Goal: Find specific page/section: Find specific page/section

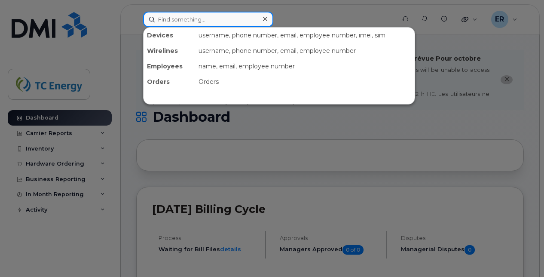
drag, startPoint x: 203, startPoint y: 13, endPoint x: 444, endPoint y: 82, distance: 250.5
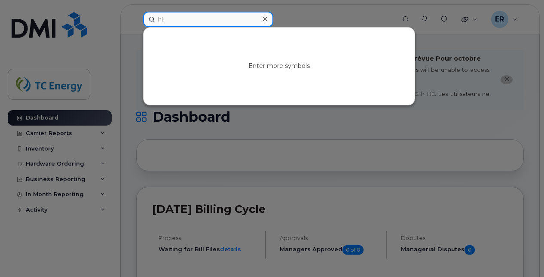
type input "h"
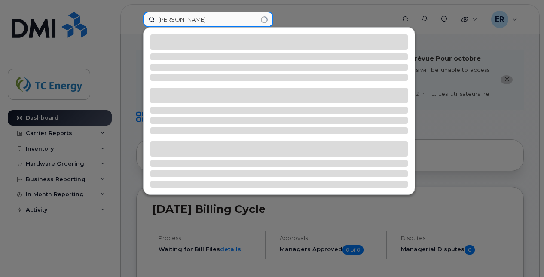
type input "hidalgo"
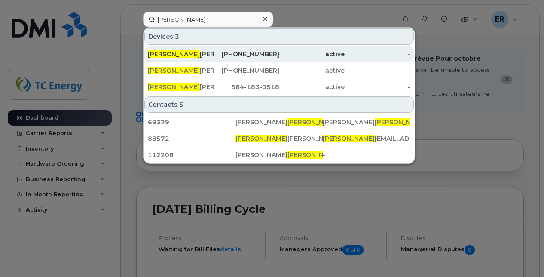
click at [210, 54] on div "Hidalgo Martinez" at bounding box center [181, 54] width 66 height 9
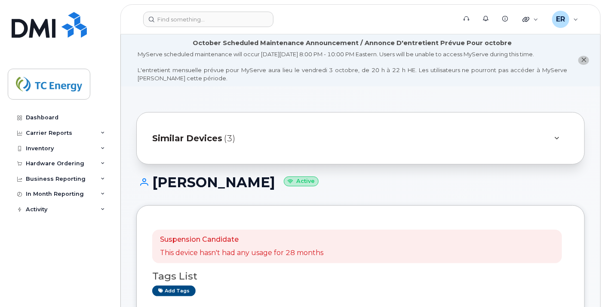
click at [217, 145] on div "Similar Devices (3)" at bounding box center [348, 138] width 393 height 21
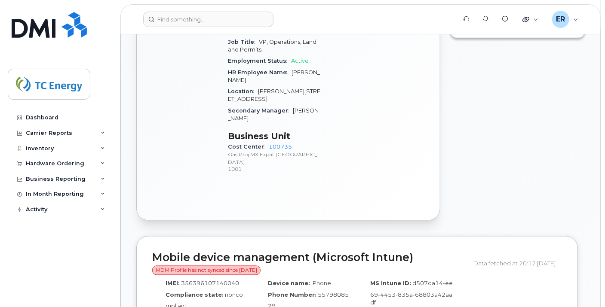
scroll to position [478, 0]
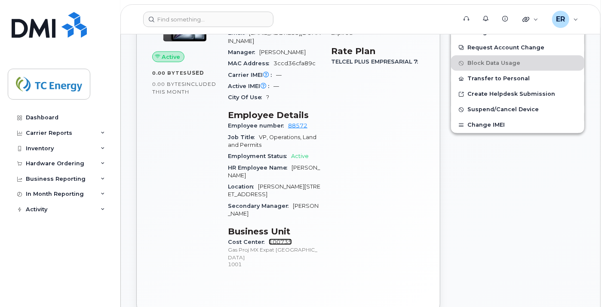
click at [280, 246] on link "100735" at bounding box center [280, 242] width 23 height 6
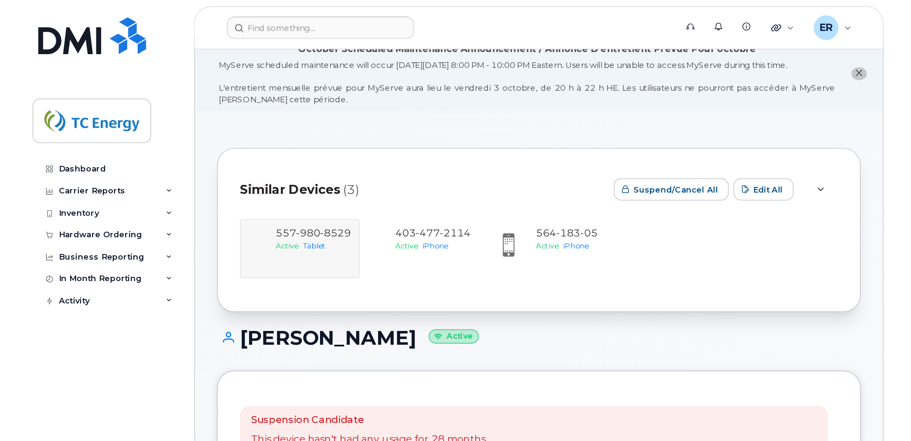
scroll to position [0, 0]
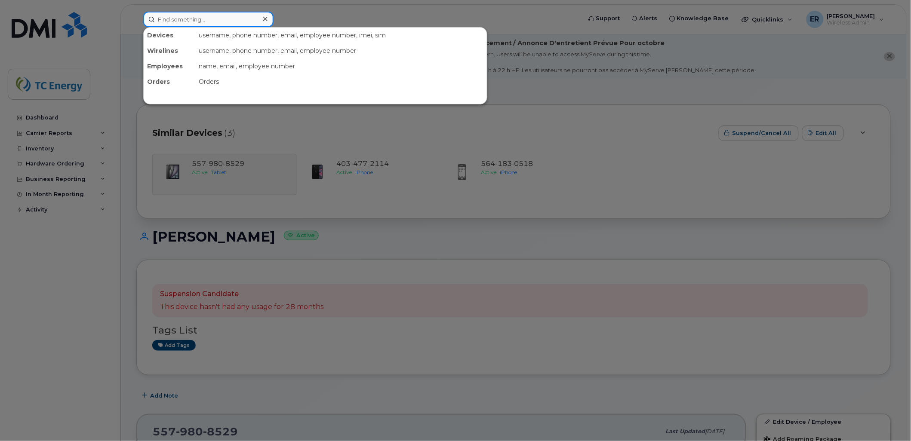
click at [208, 14] on input at bounding box center [208, 19] width 130 height 15
paste input "5543407249"
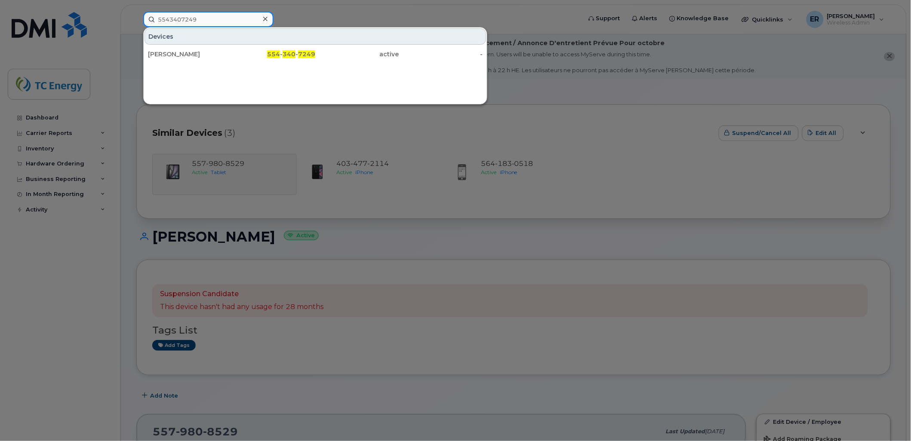
type input "5543407249"
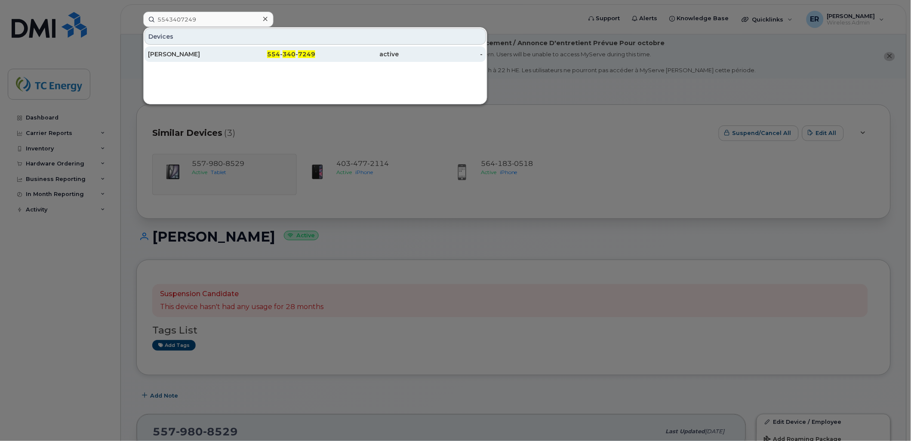
click at [191, 55] on div "[PERSON_NAME]" at bounding box center [190, 54] width 84 height 9
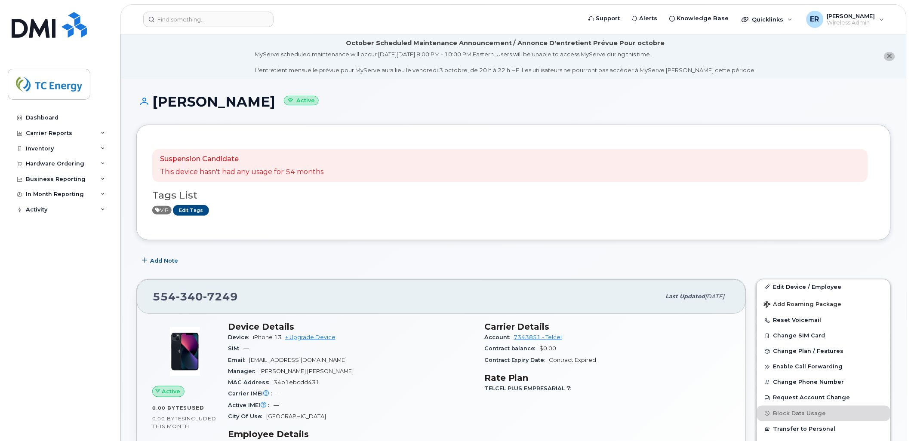
click at [194, 10] on header "Support Alerts Knowledge Base Quicklinks Suspend / Cancel Device Change SIM Car…" at bounding box center [513, 19] width 786 height 30
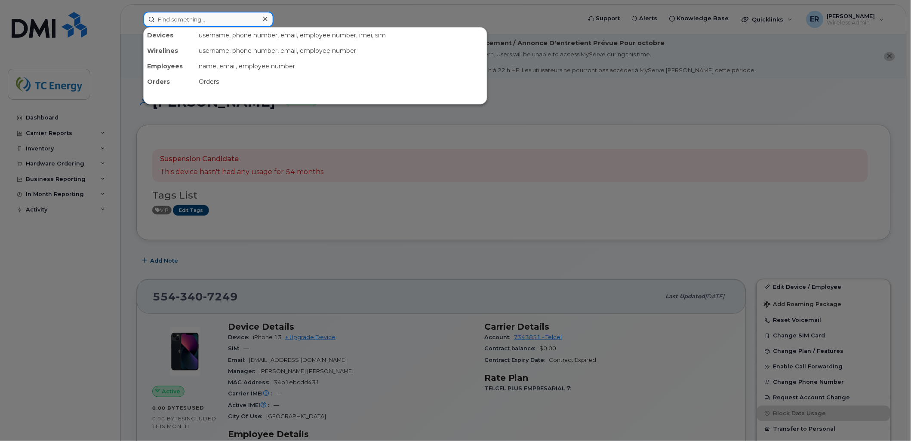
click at [200, 15] on input at bounding box center [208, 19] width 130 height 15
paste input "5529672197"
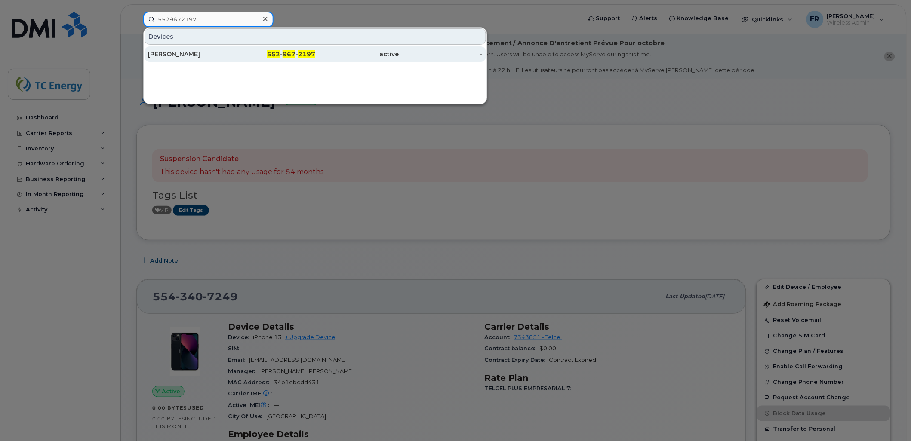
type input "5529672197"
click at [149, 58] on div "[PERSON_NAME]" at bounding box center [190, 53] width 84 height 15
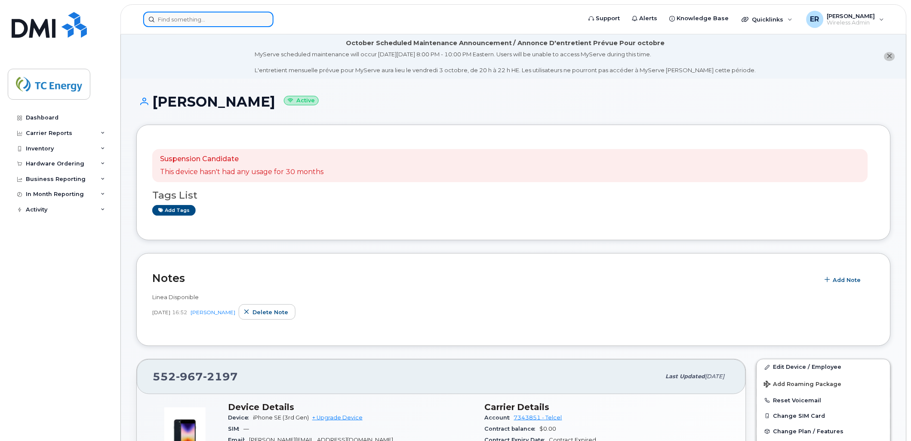
click at [209, 21] on input at bounding box center [208, 19] width 130 height 15
paste input "5543407249"
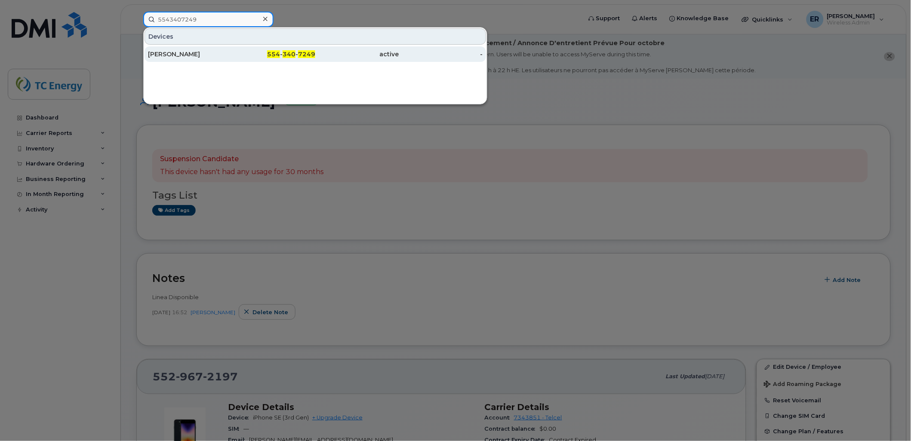
type input "5543407249"
drag, startPoint x: 203, startPoint y: 51, endPoint x: 226, endPoint y: 50, distance: 22.8
click at [204, 51] on div "[PERSON_NAME]" at bounding box center [190, 54] width 84 height 9
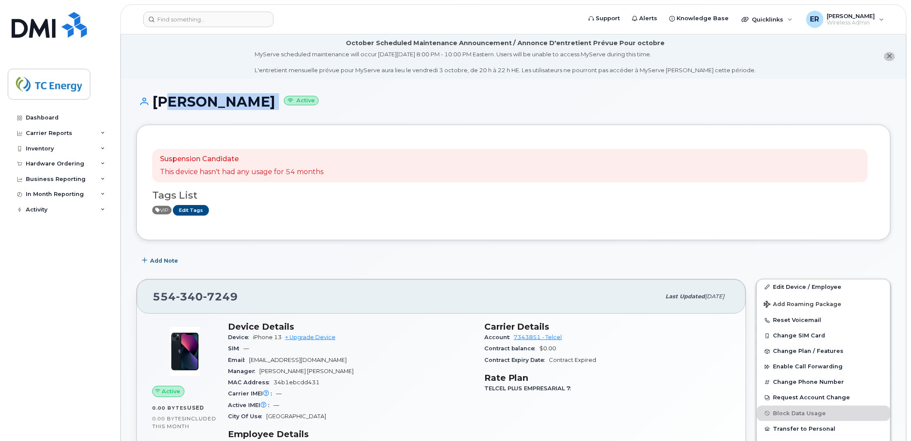
drag, startPoint x: 274, startPoint y: 102, endPoint x: 155, endPoint y: 114, distance: 119.3
click at [155, 114] on div "Diana Navarrete Active" at bounding box center [513, 109] width 754 height 31
copy h1 "[PERSON_NAME]"
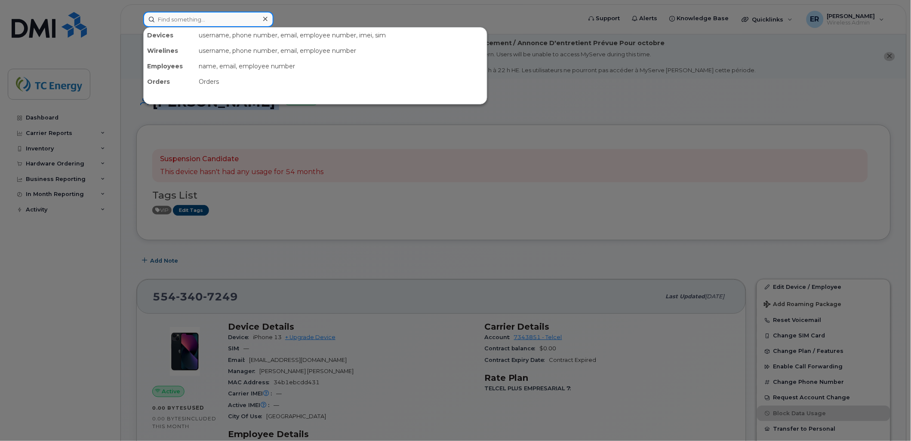
click at [200, 15] on input at bounding box center [208, 19] width 130 height 15
paste input "5543407249"
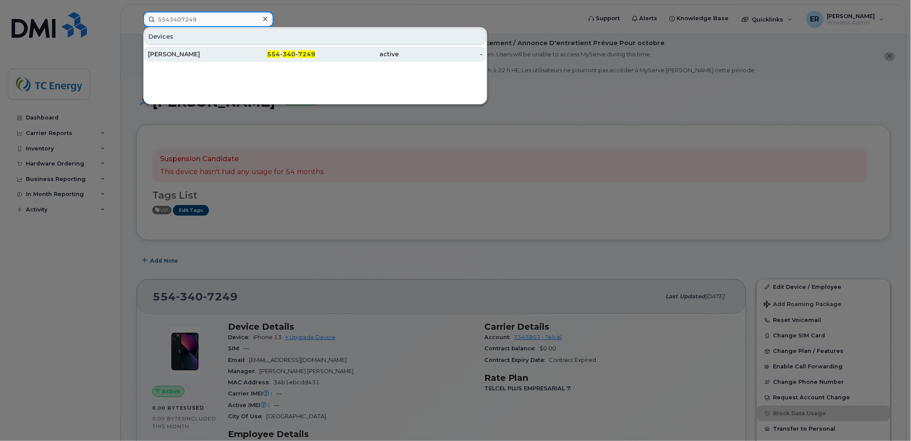
type input "5543407249"
click at [193, 53] on div "[PERSON_NAME]" at bounding box center [190, 54] width 84 height 9
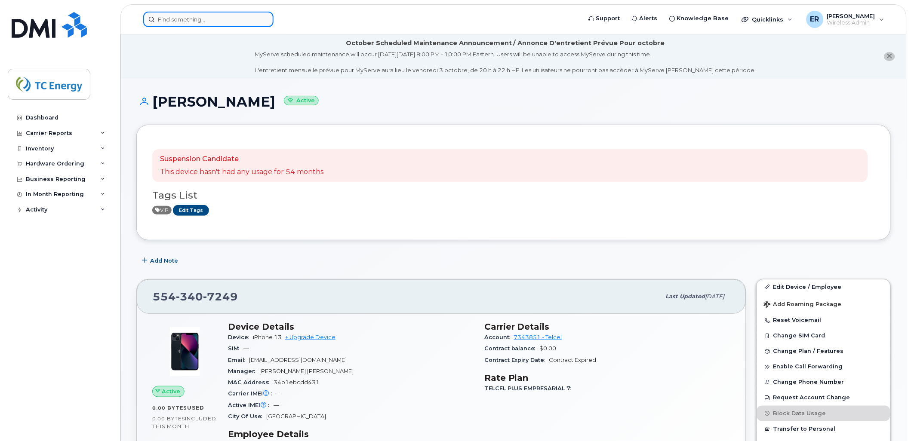
click at [220, 18] on input at bounding box center [208, 19] width 130 height 15
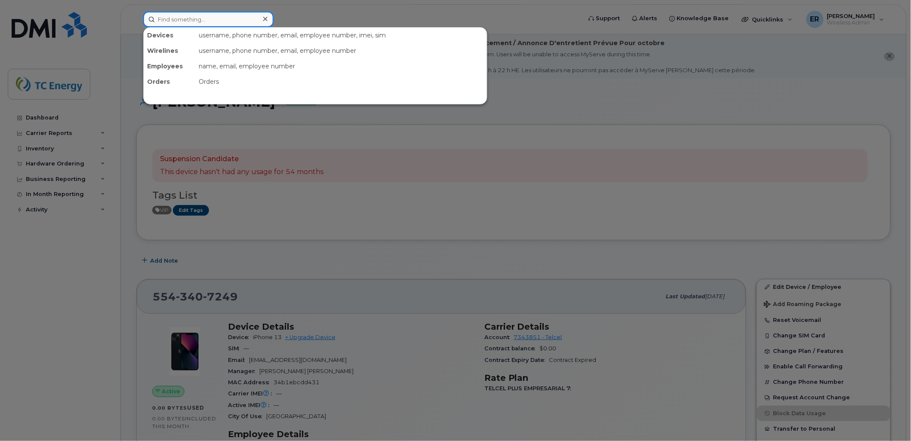
paste input "5543407249"
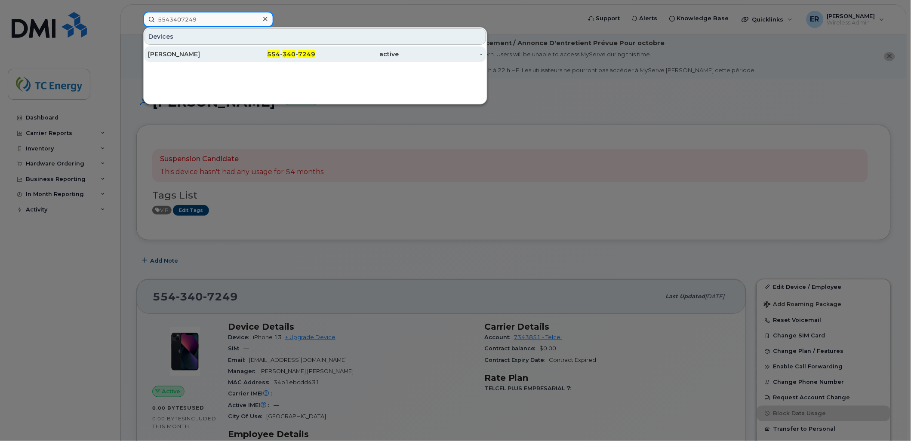
type input "5543407249"
click at [192, 52] on div "[PERSON_NAME]" at bounding box center [190, 54] width 84 height 9
